Goal: Task Accomplishment & Management: Use online tool/utility

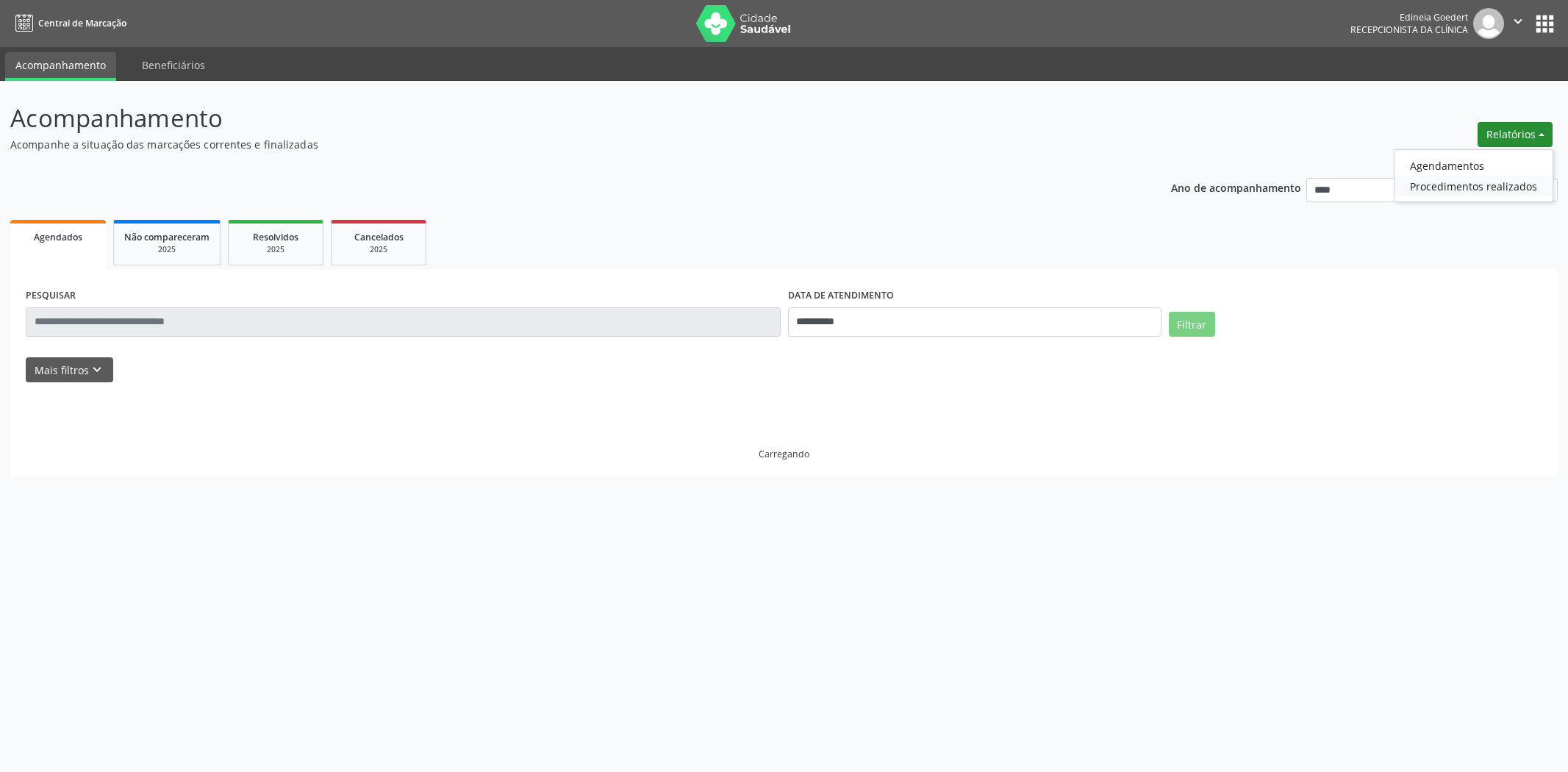
click at [1463, 177] on link "Procedimentos realizados" at bounding box center [1473, 185] width 158 height 20
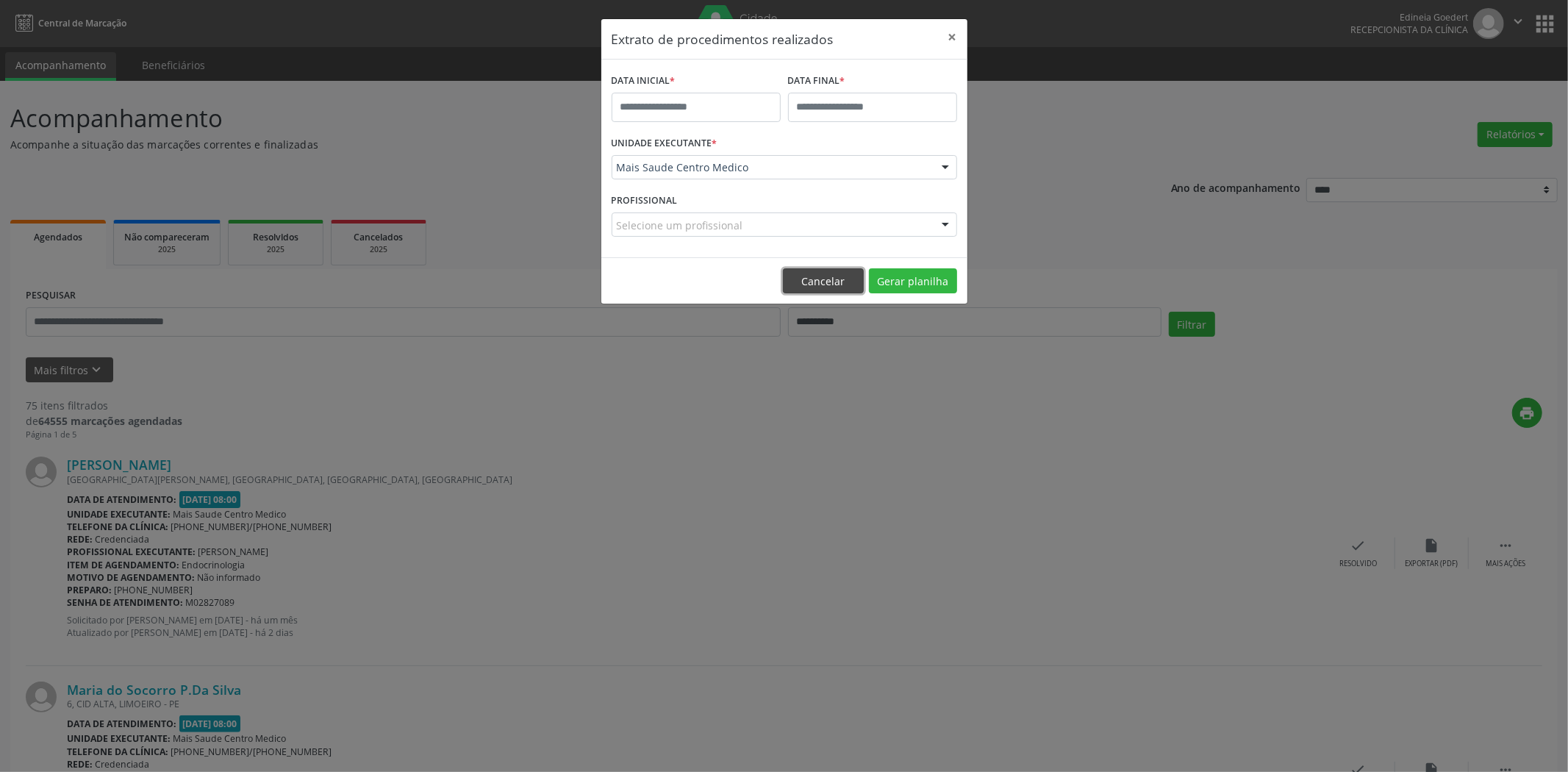
click at [822, 270] on button "Cancelar" at bounding box center [823, 280] width 81 height 25
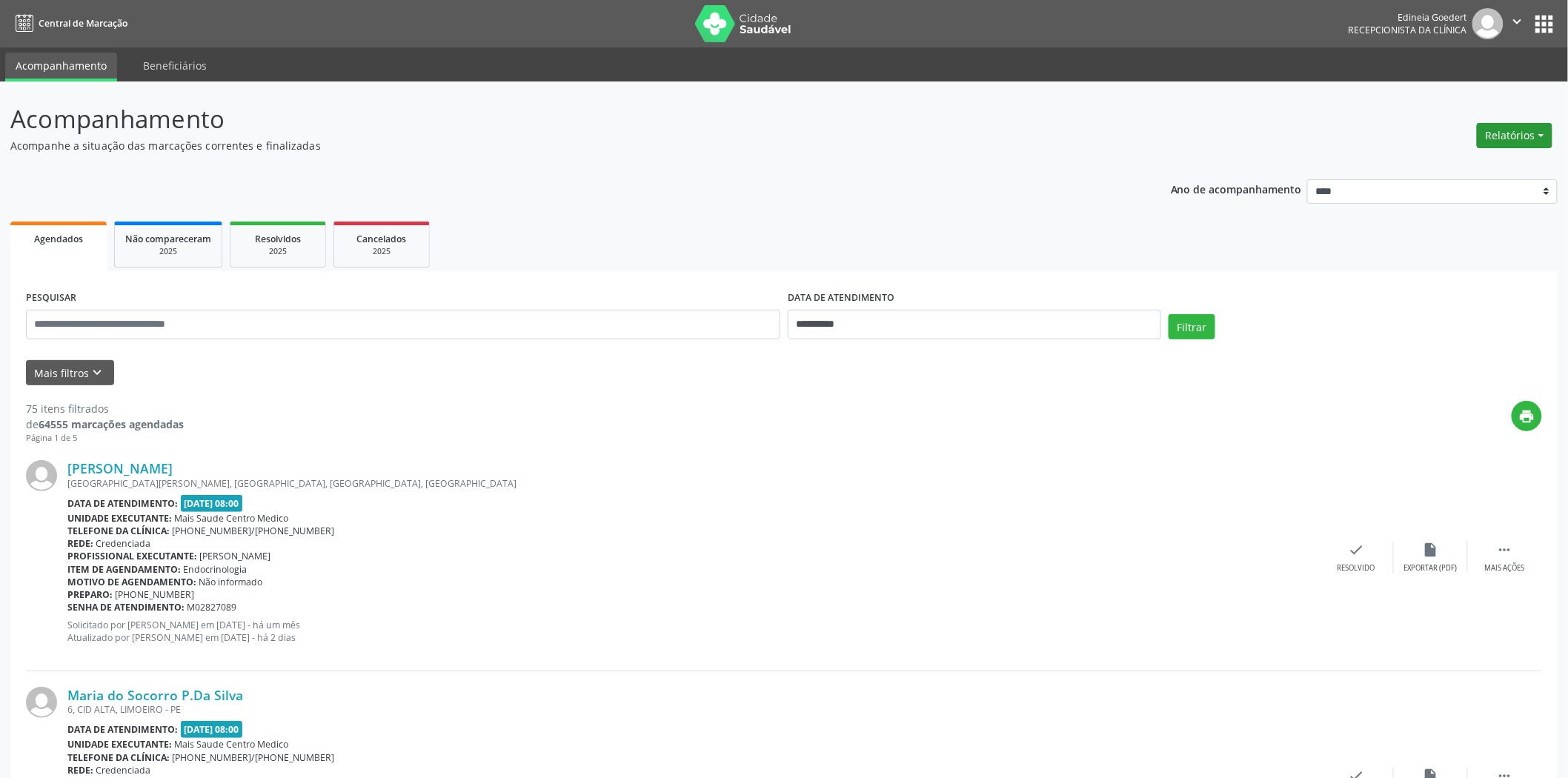
click at [1517, 141] on button "Relatórios" at bounding box center [1515, 135] width 76 height 25
click at [1486, 164] on link "Agendamentos" at bounding box center [1473, 166] width 159 height 20
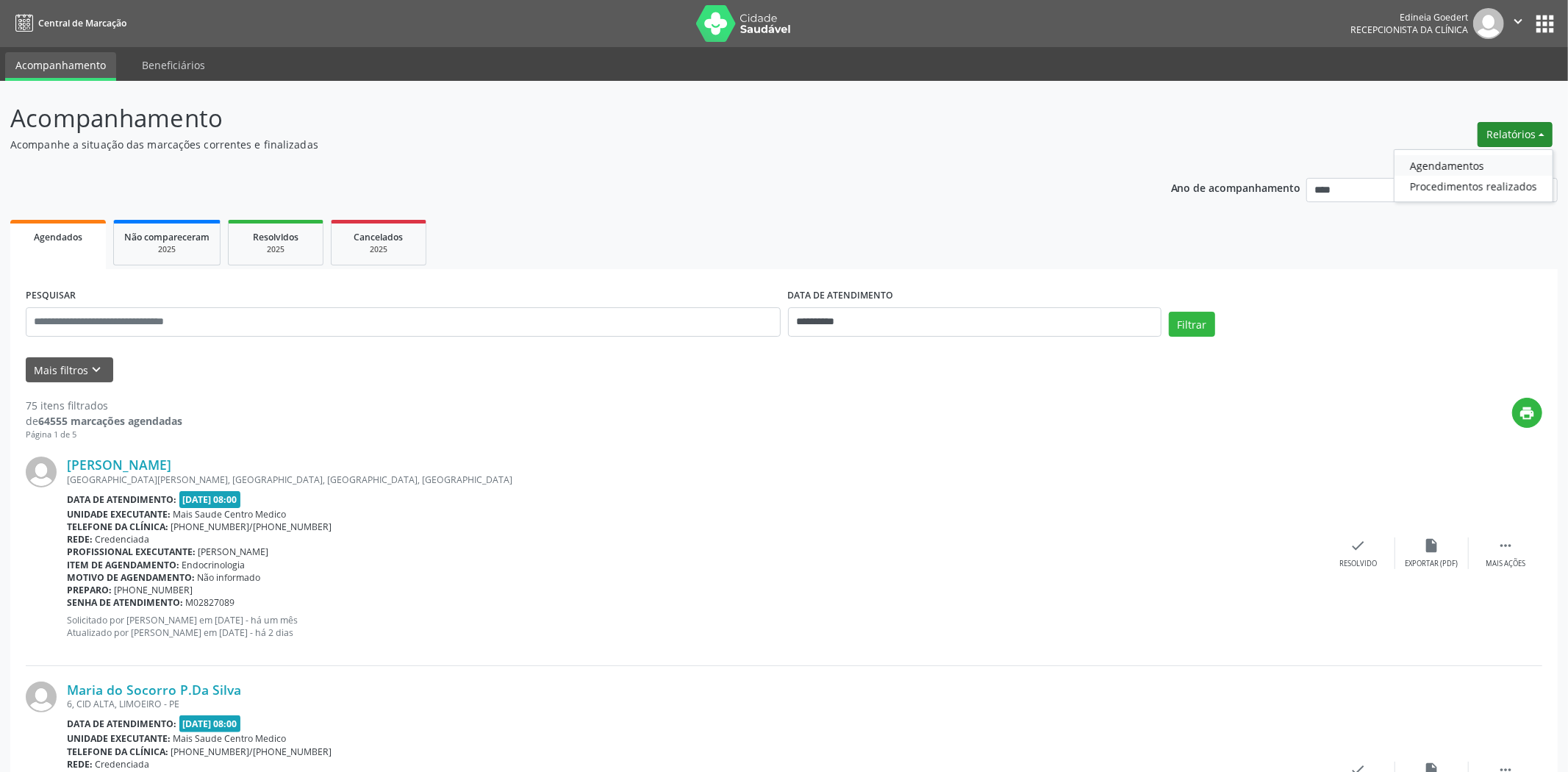
select select "*"
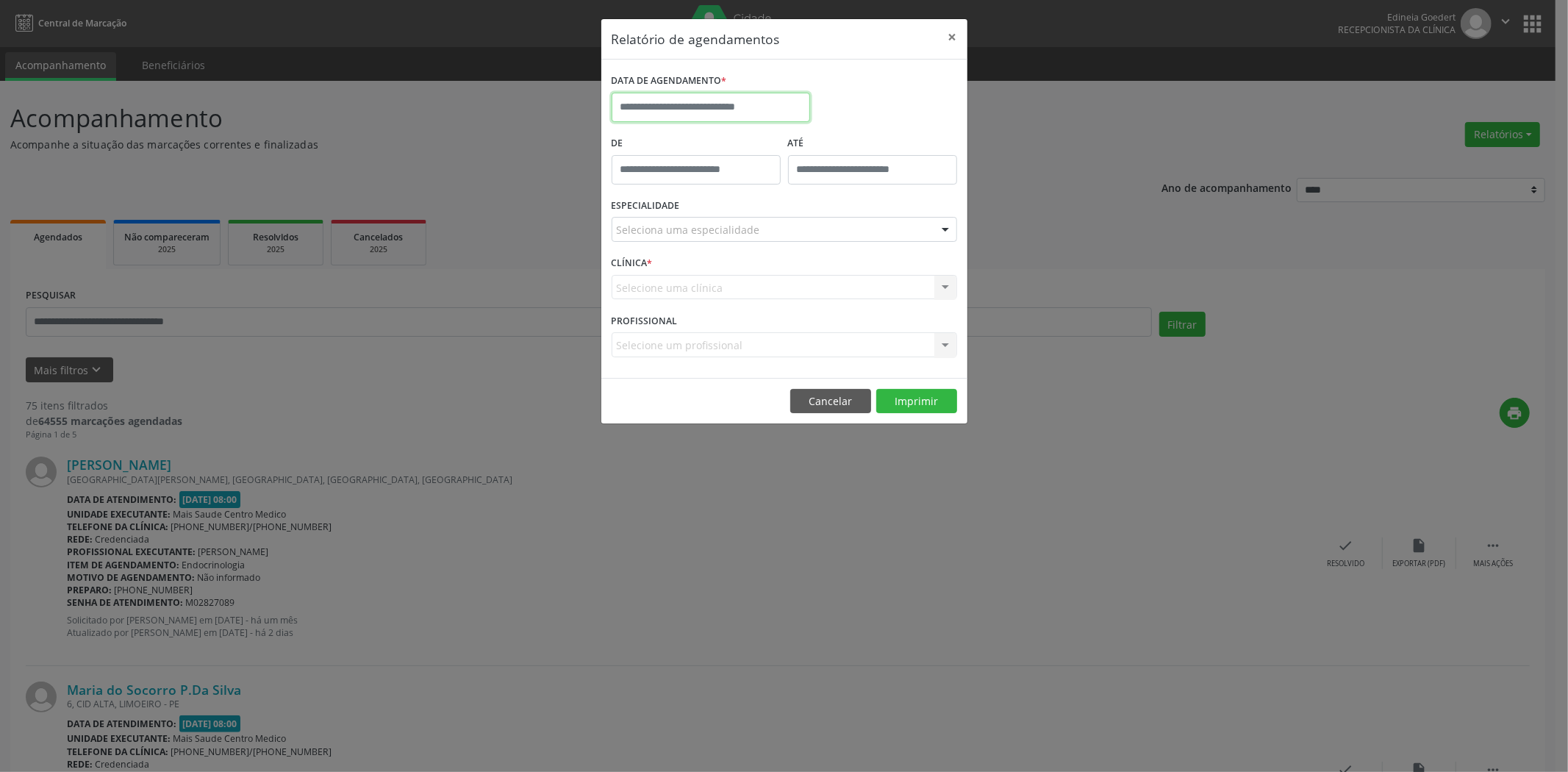
click at [769, 111] on input "text" at bounding box center [711, 107] width 199 height 29
click at [696, 209] on span "9" at bounding box center [692, 214] width 29 height 29
type input "**********"
click at [696, 209] on span "9" at bounding box center [692, 214] width 29 height 29
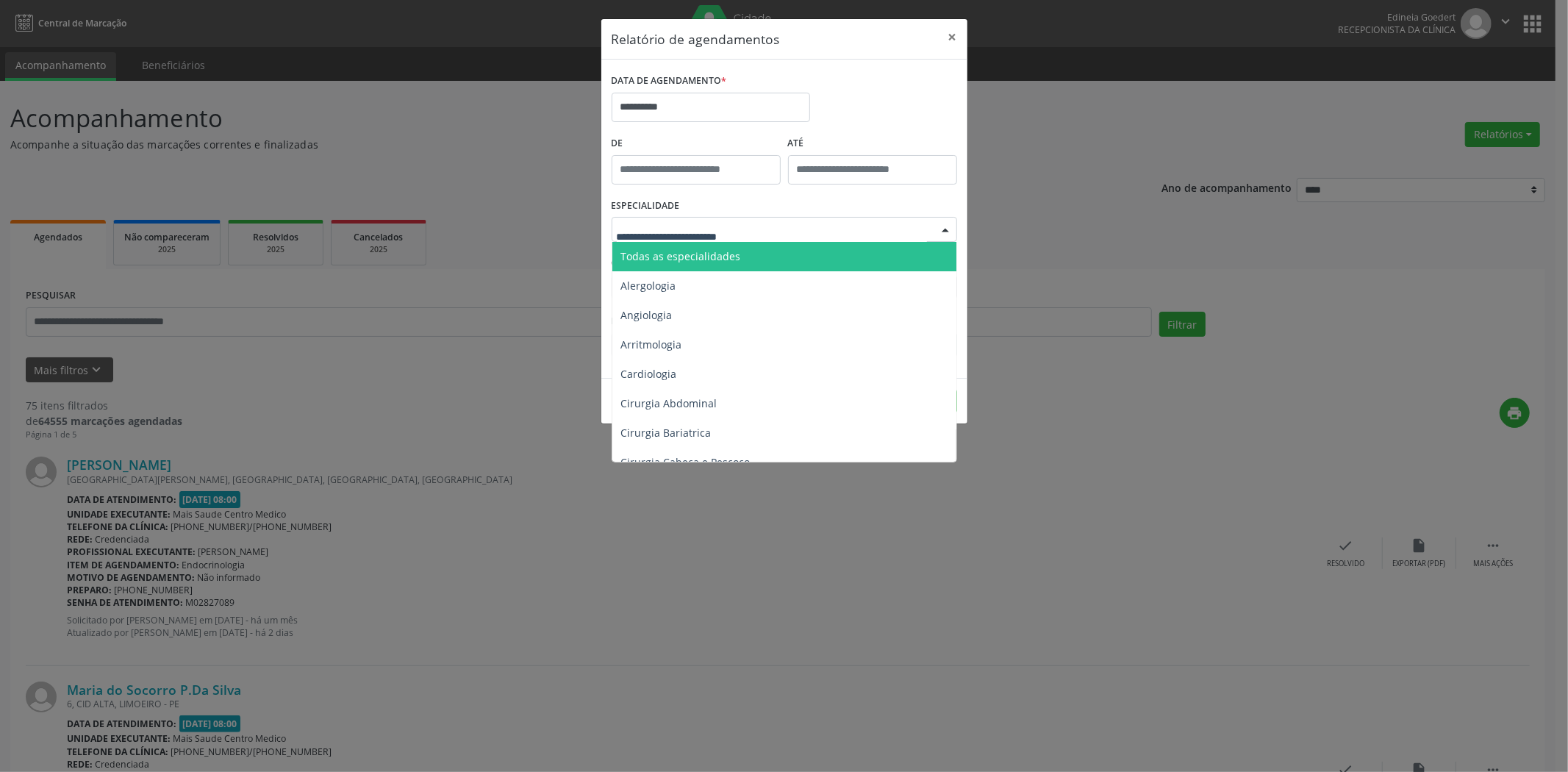
click at [705, 254] on span "Todas as especialidades" at bounding box center [680, 256] width 120 height 14
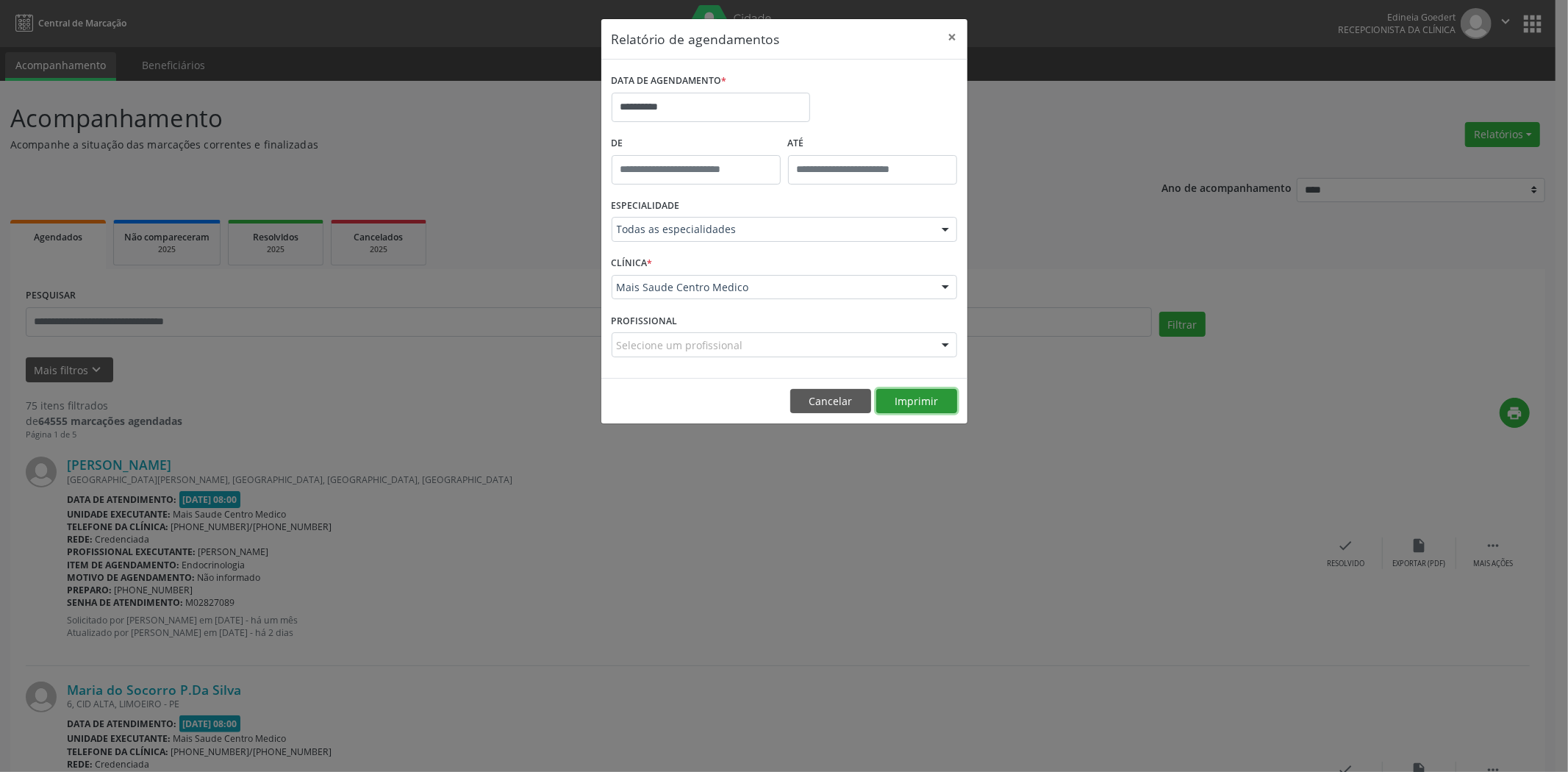
click at [923, 402] on button "Imprimir" at bounding box center [916, 401] width 81 height 25
click at [710, 108] on input "**********" at bounding box center [711, 107] width 199 height 29
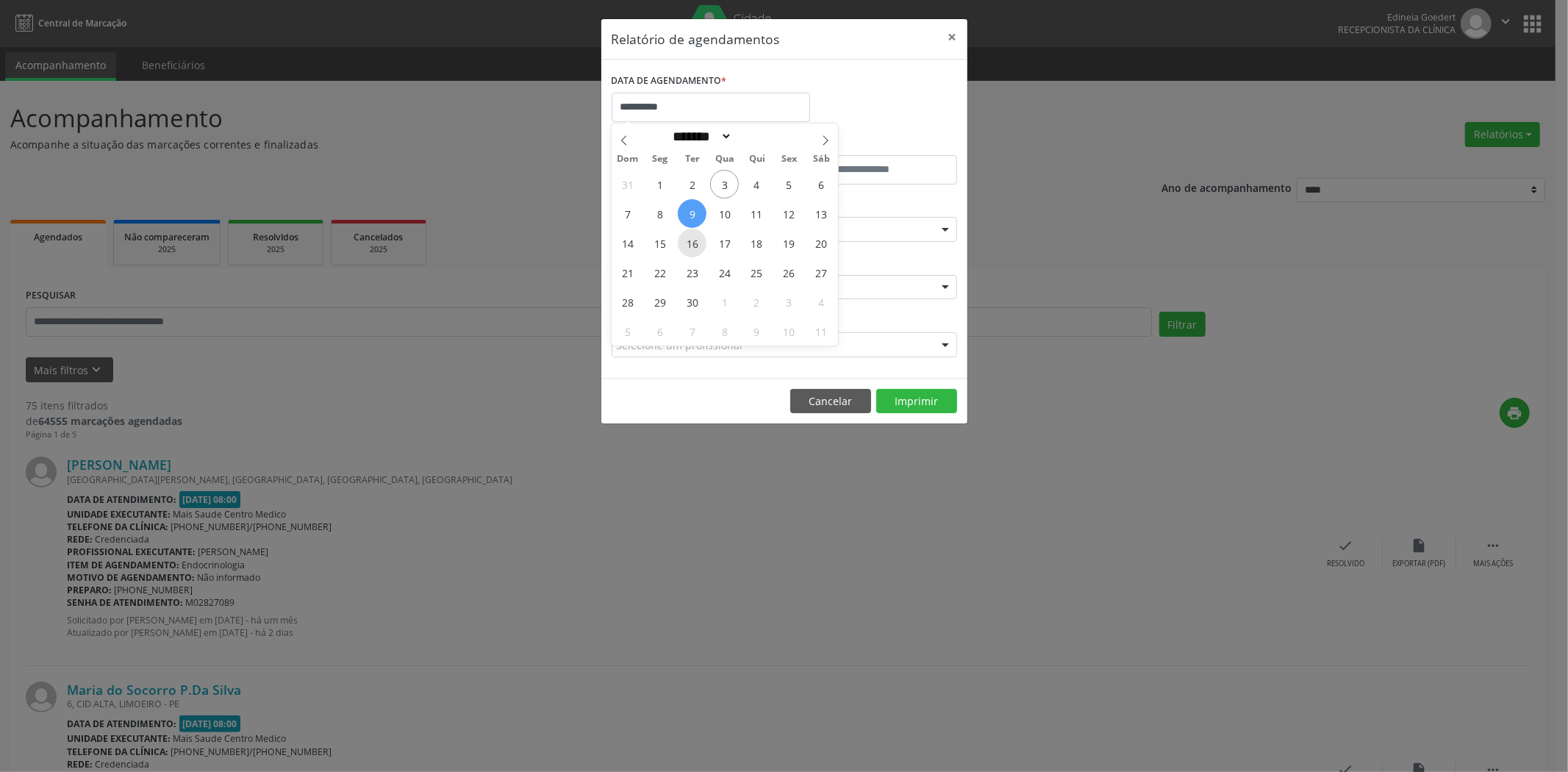
click at [699, 241] on span "16" at bounding box center [692, 243] width 29 height 29
type input "**********"
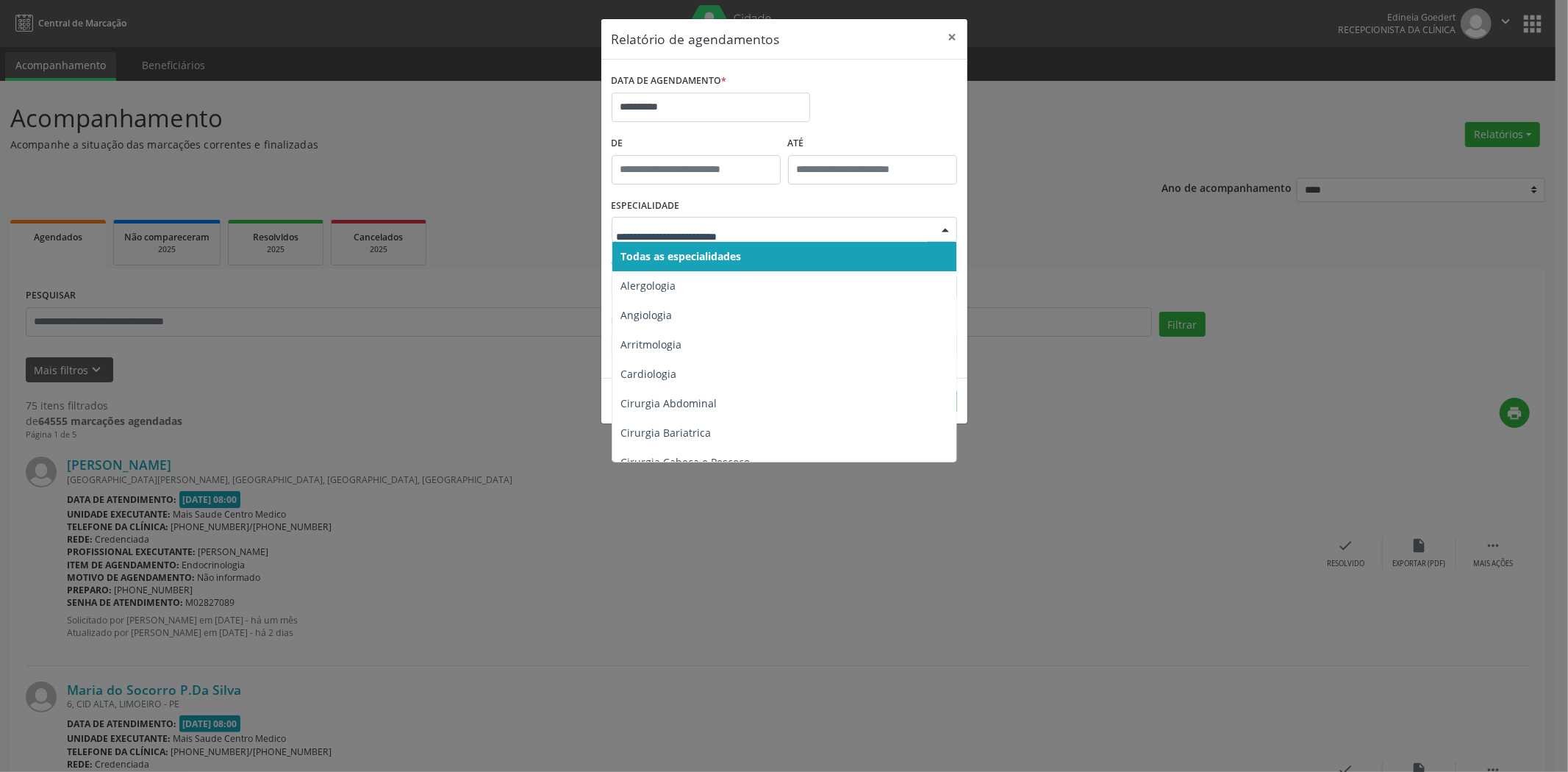
click at [766, 252] on span "Todas as especialidades" at bounding box center [785, 256] width 346 height 29
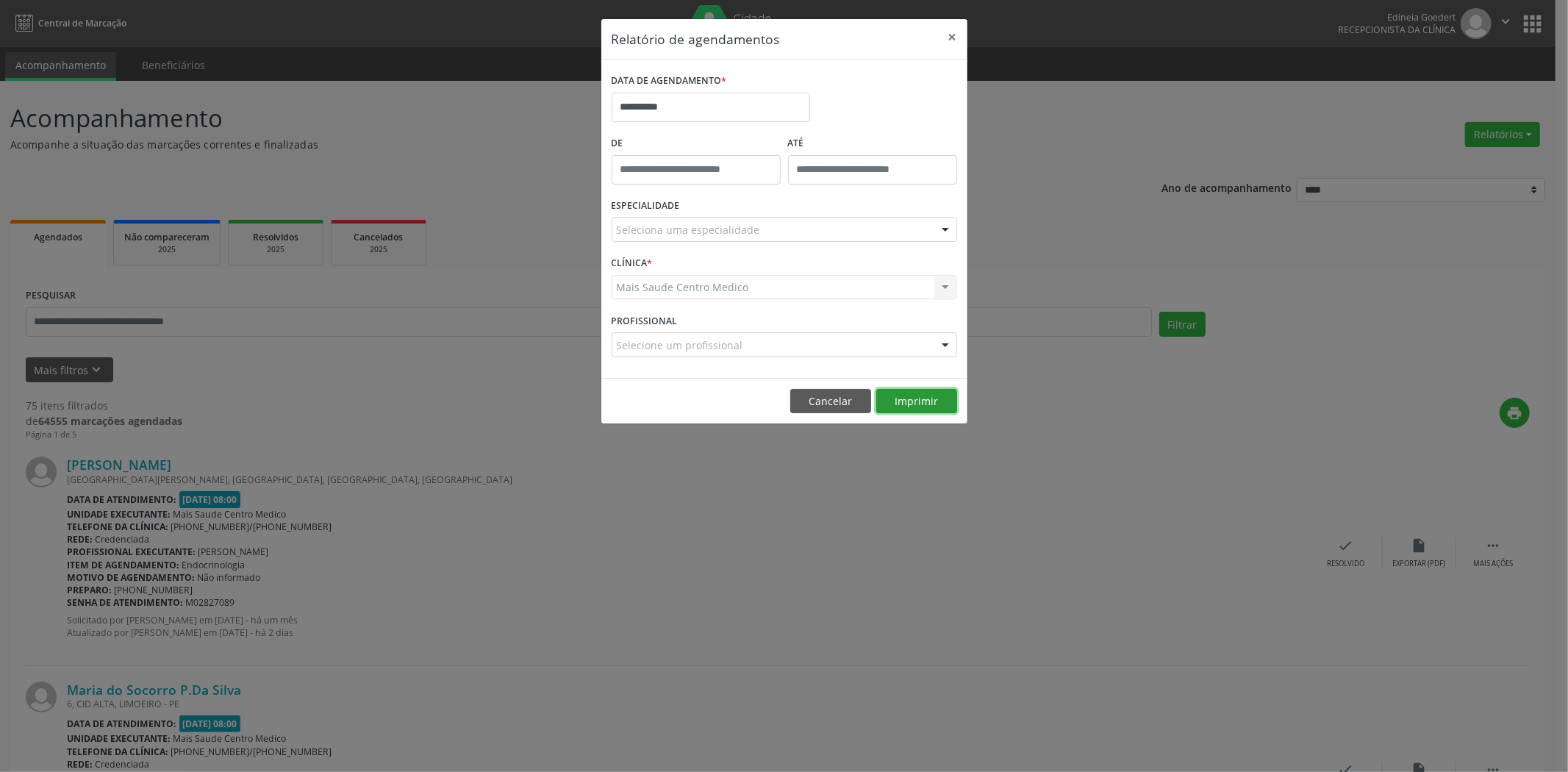
click at [928, 400] on button "Imprimir" at bounding box center [916, 401] width 81 height 25
